Goal: Obtain resource: Download file/media

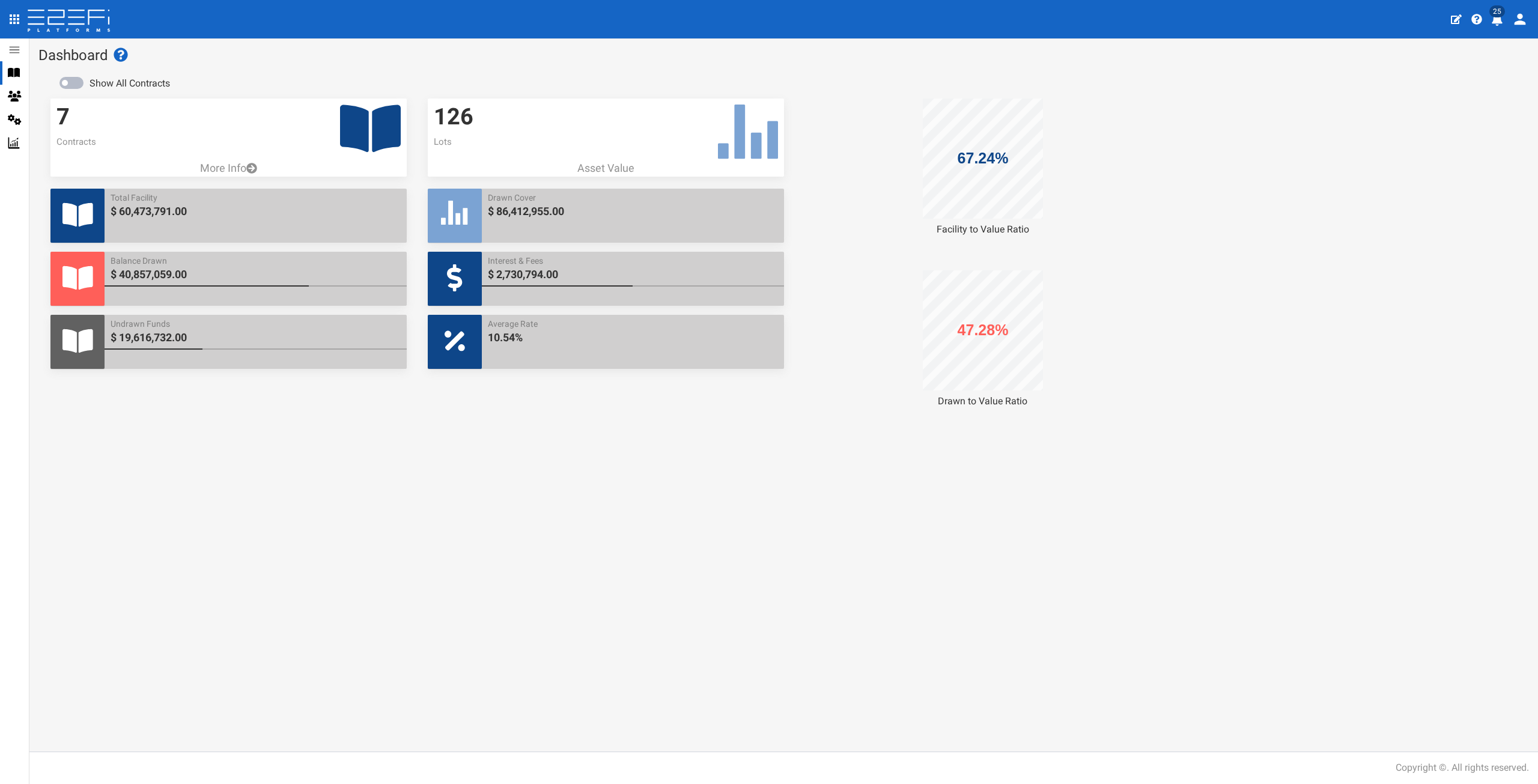
click at [18, 72] on icon at bounding box center [14, 73] width 12 height 9
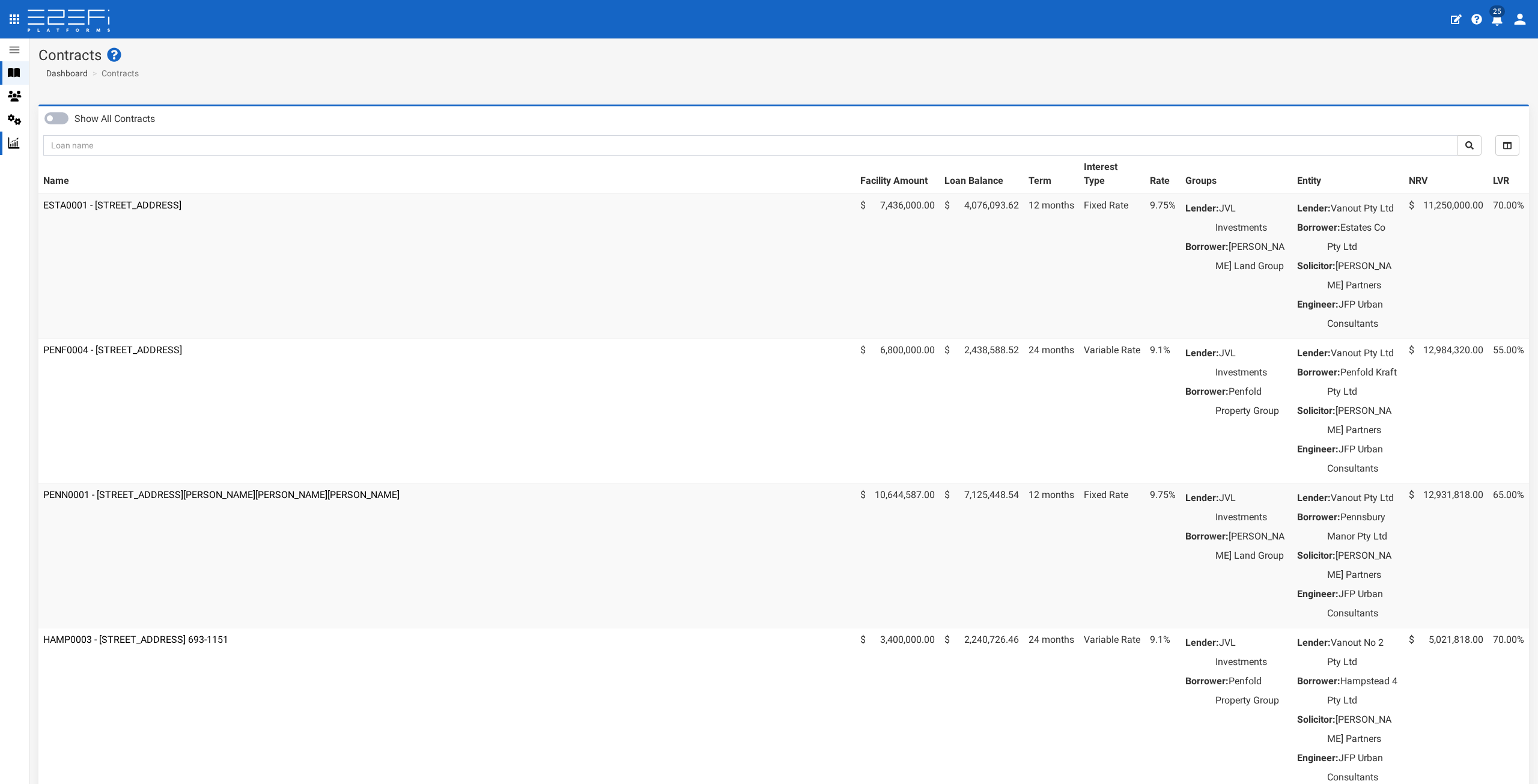
click at [19, 147] on icon at bounding box center [14, 143] width 12 height 12
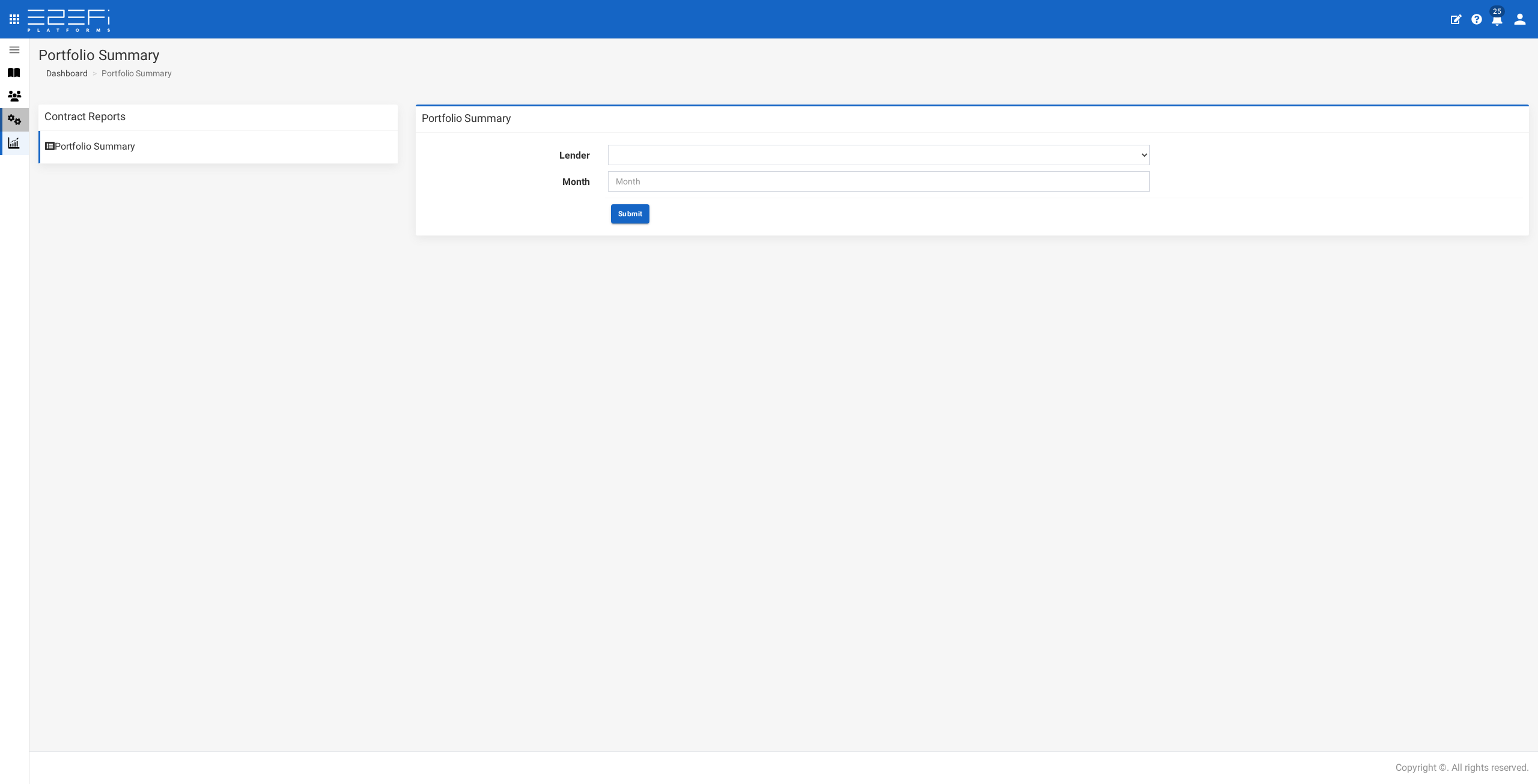
click at [14, 119] on icon at bounding box center [14, 121] width 14 height 11
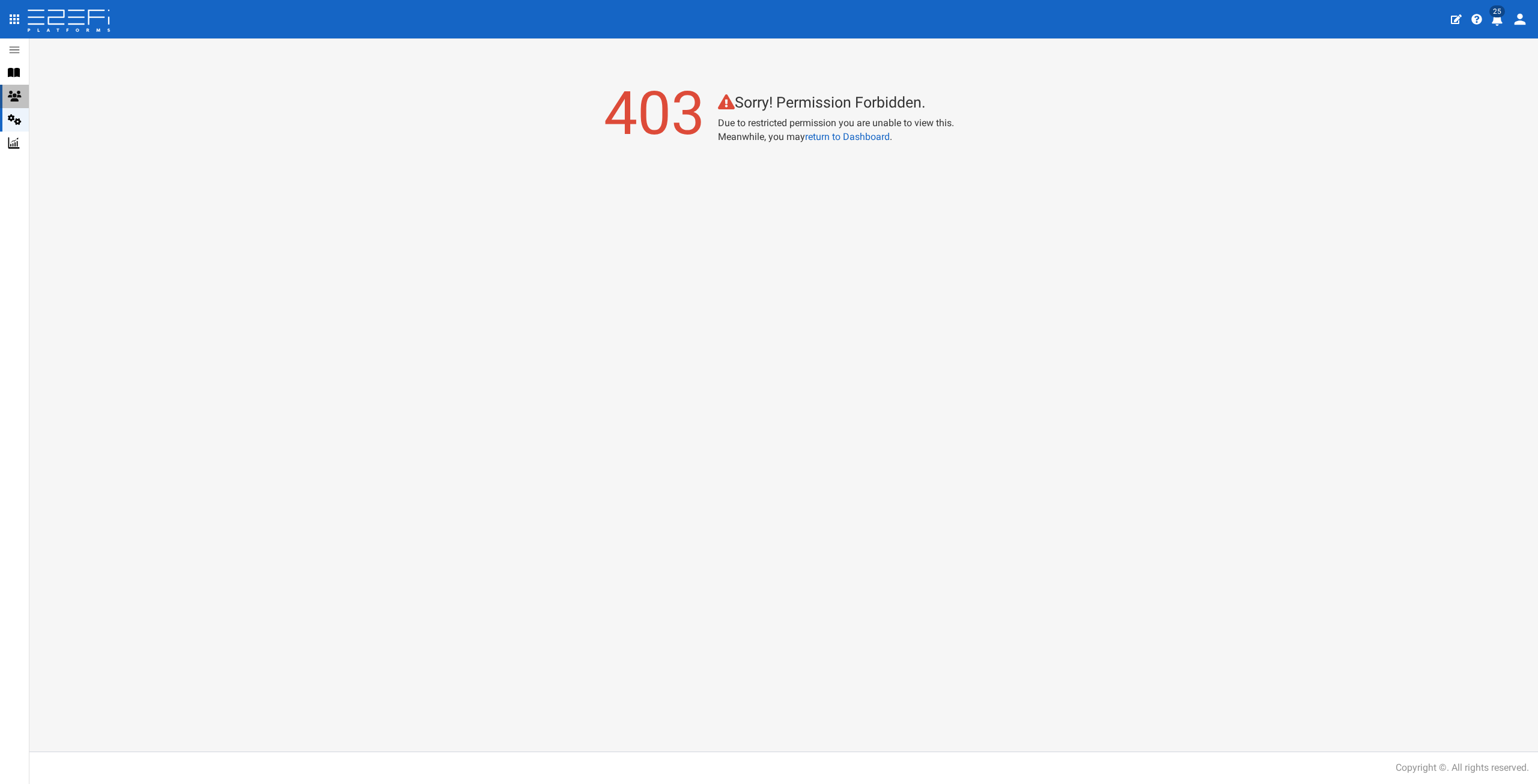
click at [22, 89] on div "Parties" at bounding box center [14, 96] width 29 height 23
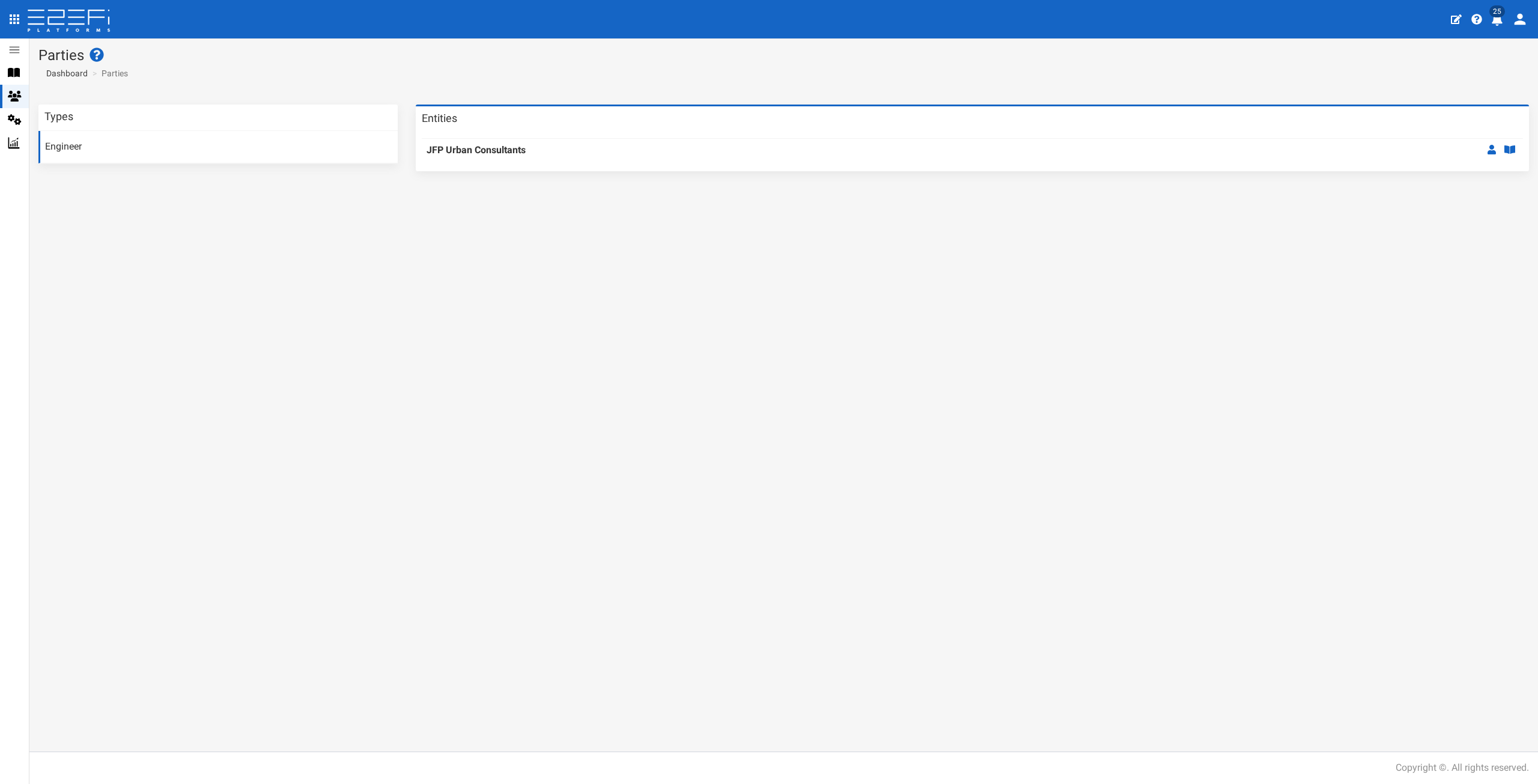
click at [451, 154] on label "JFP Urban Consultants" at bounding box center [476, 150] width 99 height 14
click at [17, 54] on icon at bounding box center [14, 49] width 14 height 14
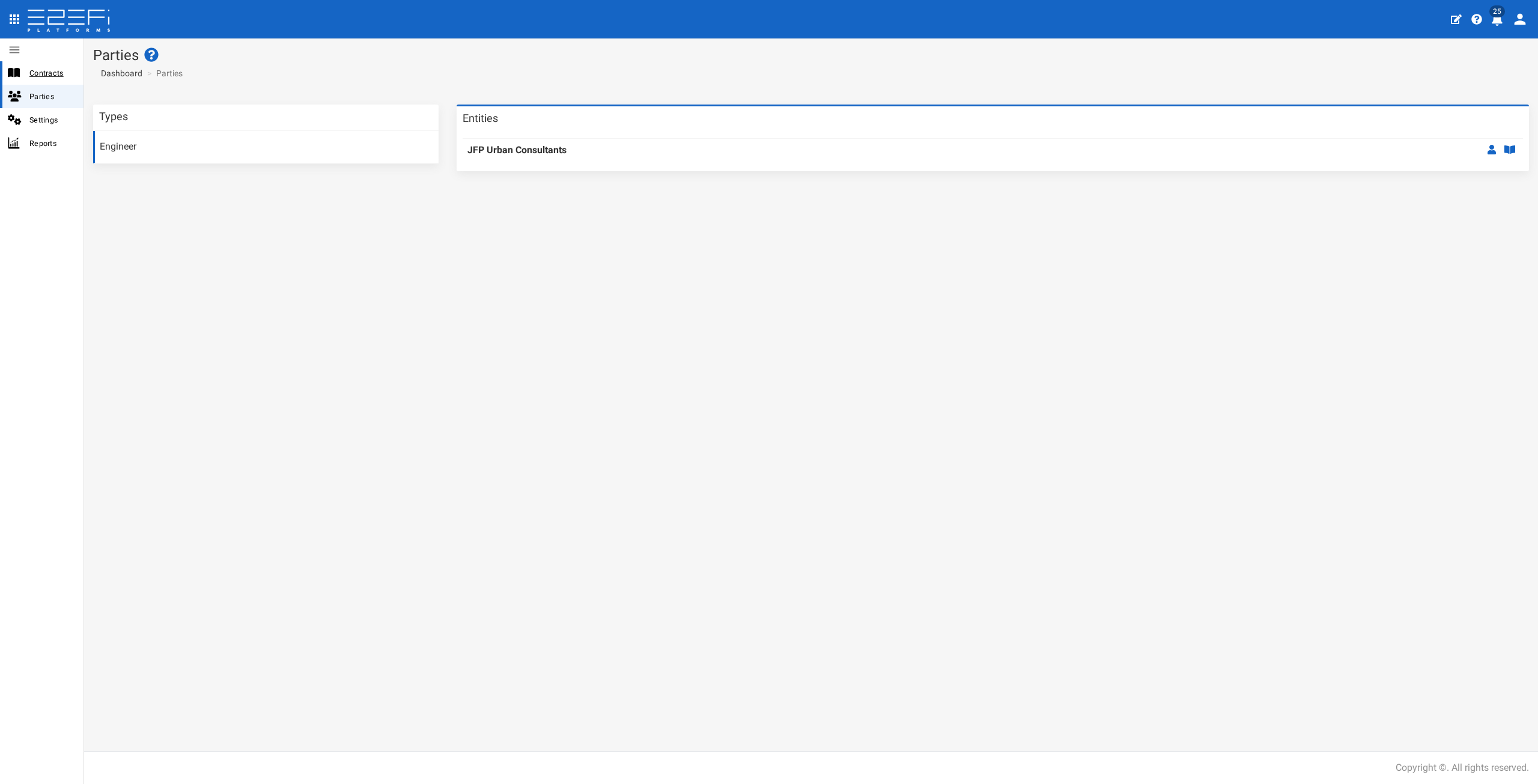
click at [39, 64] on div "Contracts" at bounding box center [42, 73] width 84 height 23
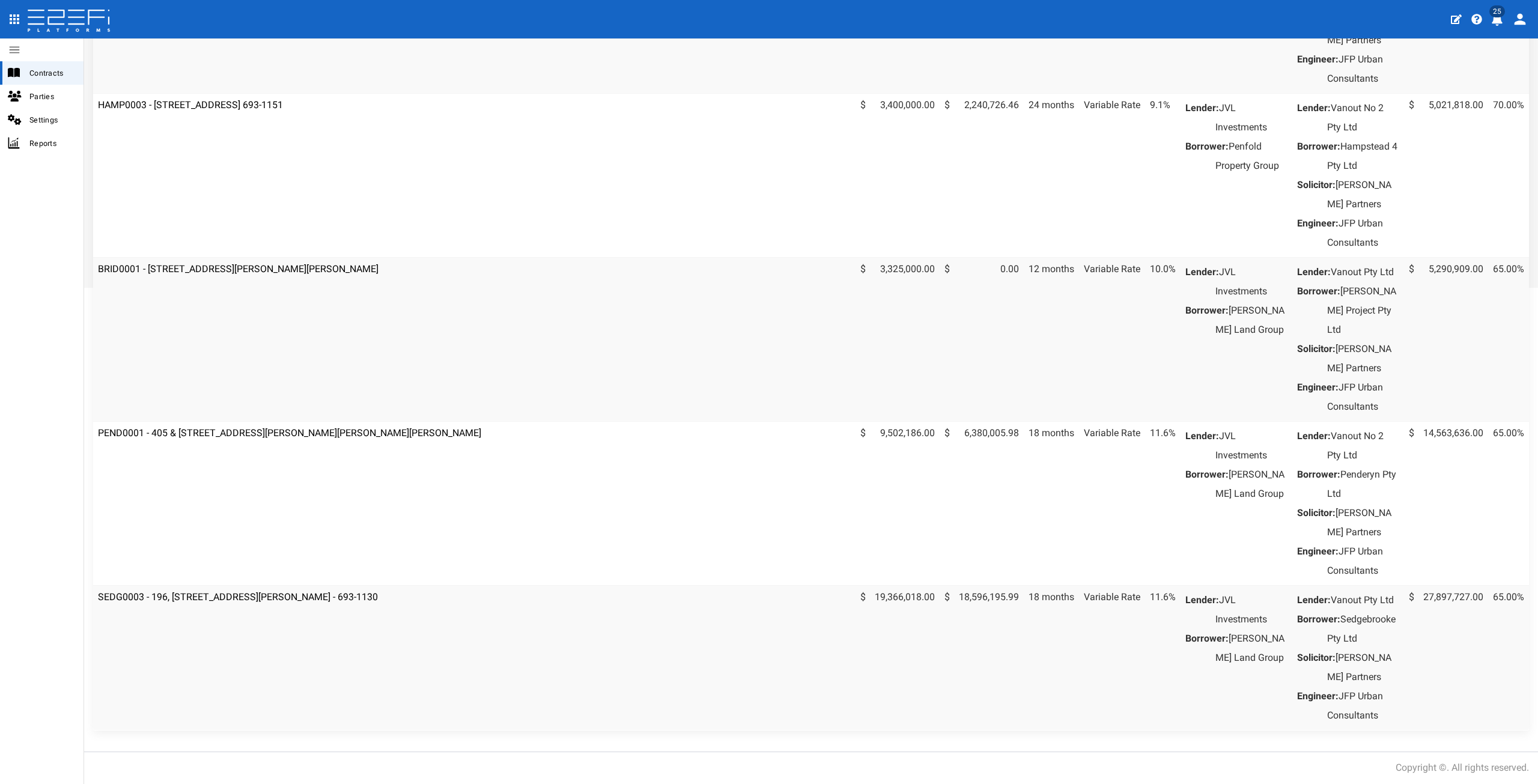
scroll to position [659, 0]
click at [234, 427] on link "PEND0001 - 405 & [STREET_ADDRESS][PERSON_NAME][PERSON_NAME][PERSON_NAME]" at bounding box center [290, 433] width 383 height 11
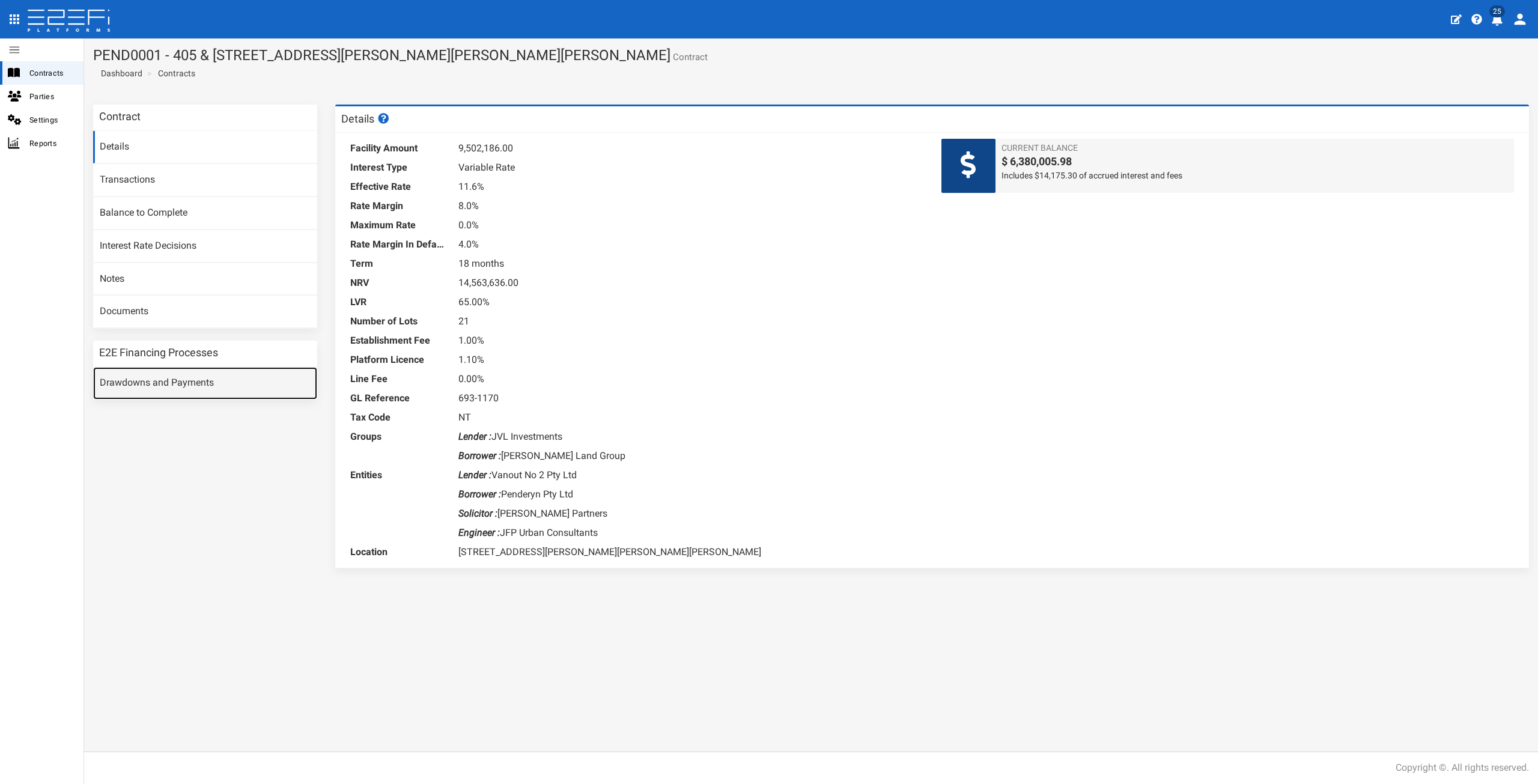
click at [200, 383] on link "Drawdowns and Payments" at bounding box center [205, 383] width 224 height 33
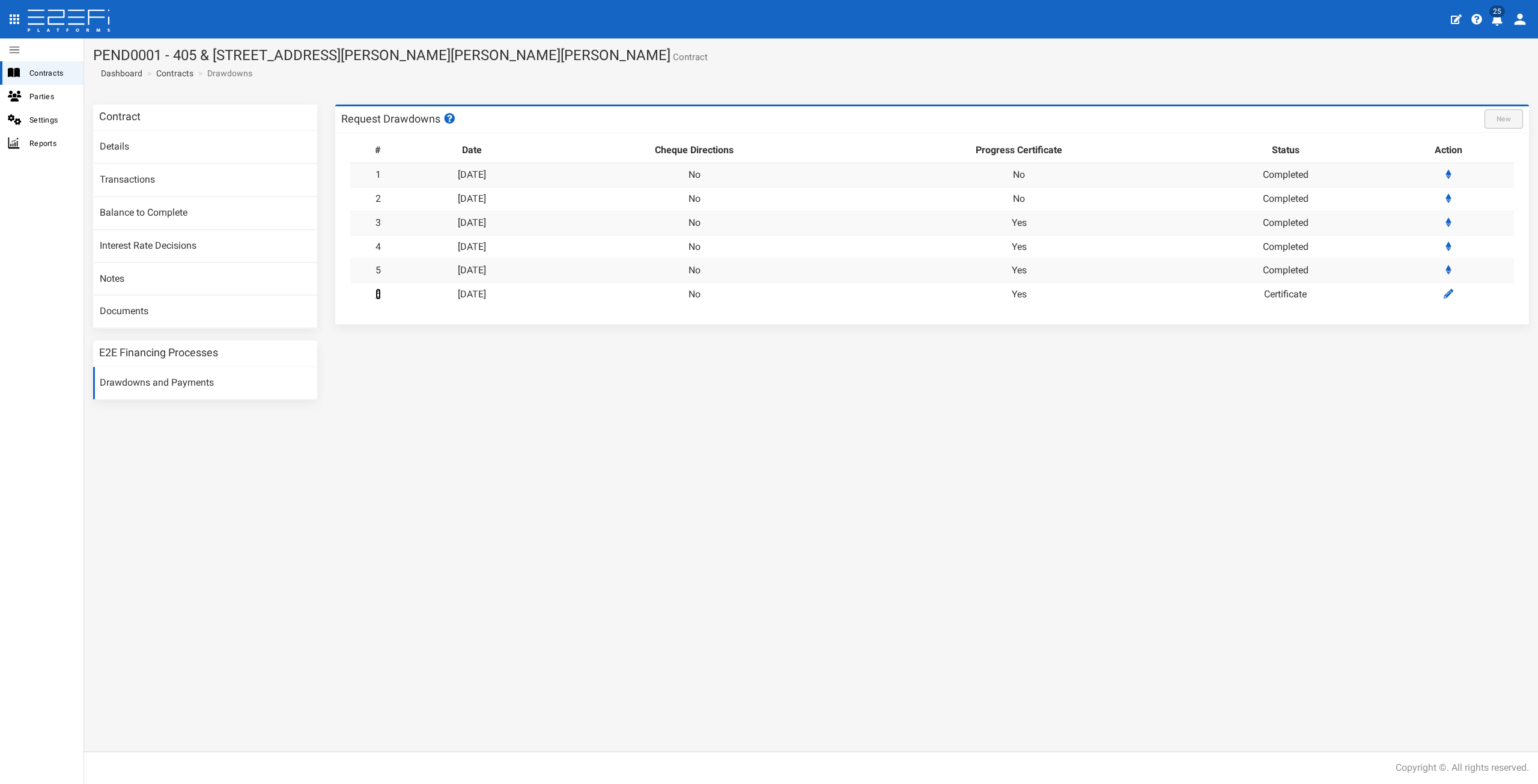
click at [375, 297] on link "6" at bounding box center [378, 294] width 6 height 11
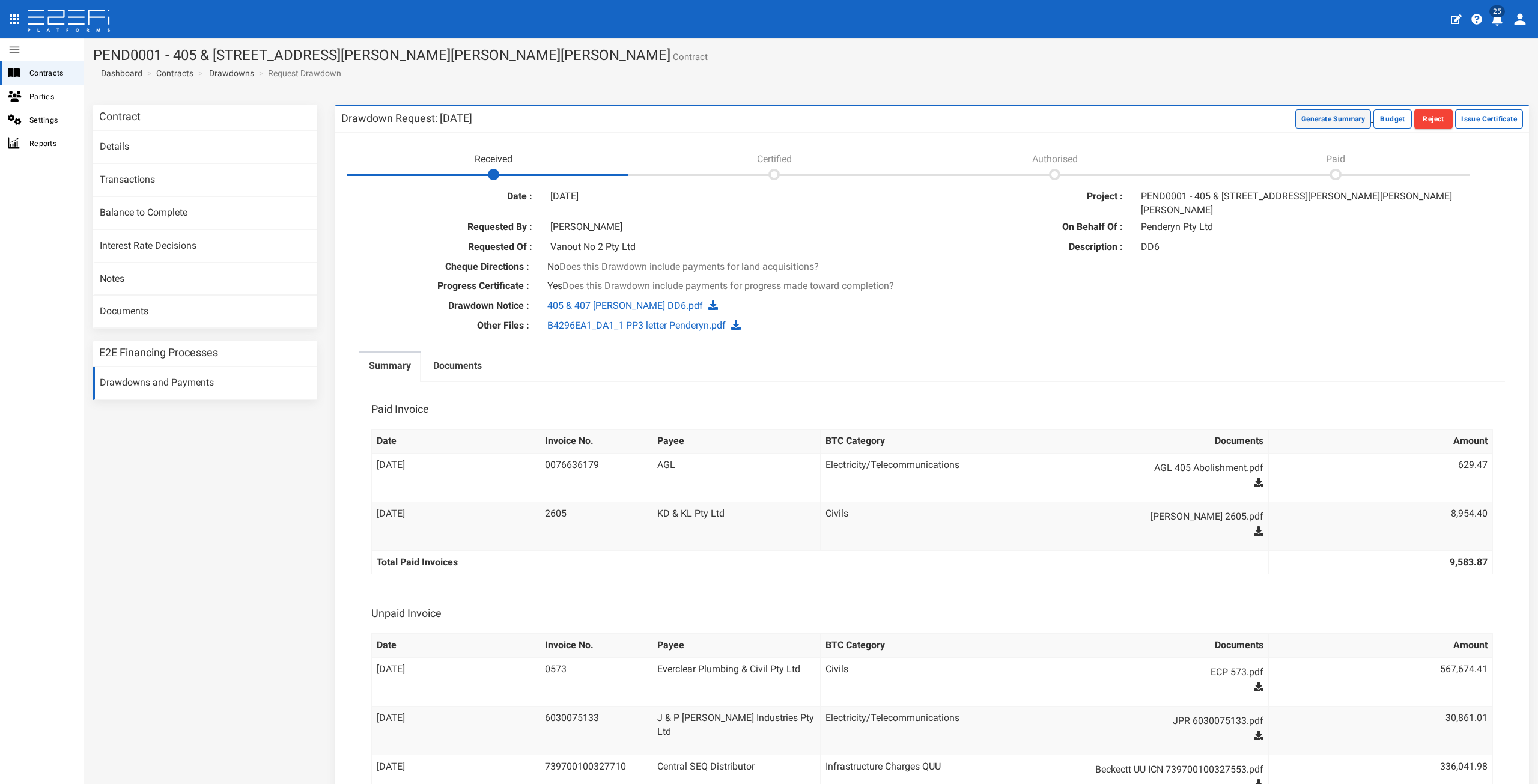
click at [1307, 119] on button "Generate Summary" at bounding box center [1333, 119] width 76 height 19
click at [1318, 122] on button "Download Summary" at bounding box center [1331, 119] width 80 height 19
